Goal: Find contact information: Find contact information

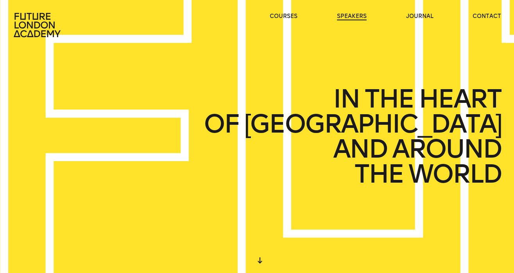
click at [356, 15] on link "speakers" at bounding box center [352, 17] width 30 height 8
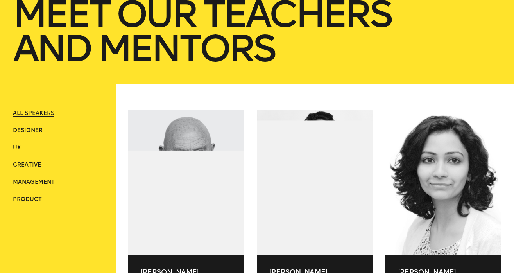
scroll to position [155, 0]
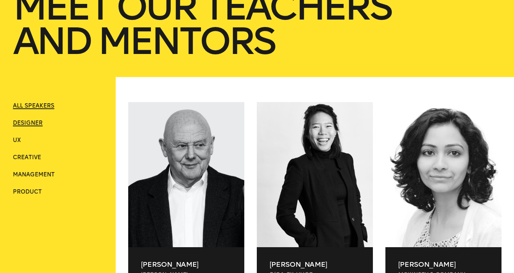
click at [34, 122] on span "Designer" at bounding box center [28, 123] width 30 height 7
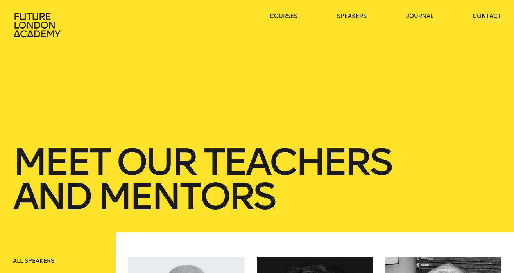
scroll to position [0, 0]
click at [481, 18] on link "contact" at bounding box center [487, 17] width 29 height 8
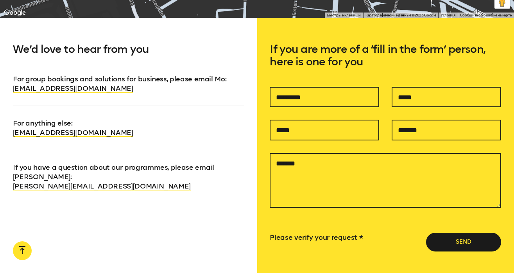
scroll to position [472, 0]
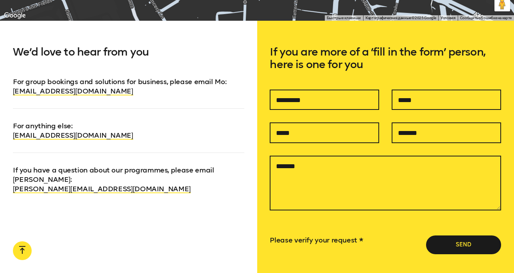
click at [149, 206] on div "We’d love to hear from you For group bookings and solutions for business, pleas…" at bounding box center [128, 175] width 257 height 309
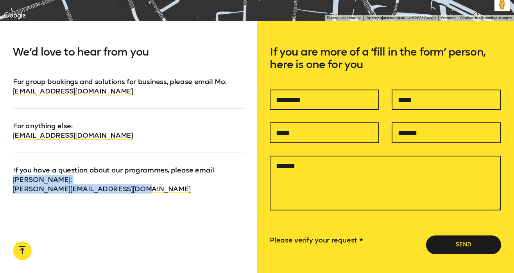
drag, startPoint x: 159, startPoint y: 180, endPoint x: 211, endPoint y: 169, distance: 53.5
click at [211, 169] on p "If you have a question about our programmes, please email [PERSON_NAME] : [PERS…" at bounding box center [129, 173] width 232 height 41
copy p "[PERSON_NAME] : [PERSON_NAME][EMAIL_ADDRESS][DOMAIN_NAME]"
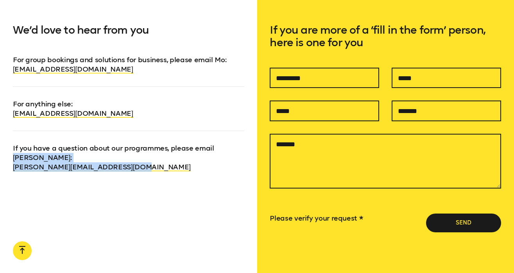
scroll to position [499, 0]
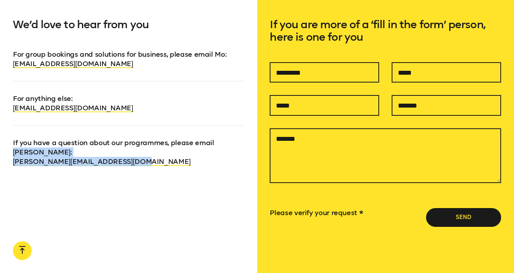
click at [205, 164] on div "We’d love to hear from you For group bookings and solutions for business, pleas…" at bounding box center [128, 147] width 257 height 309
